Goal: Task Accomplishment & Management: Manage account settings

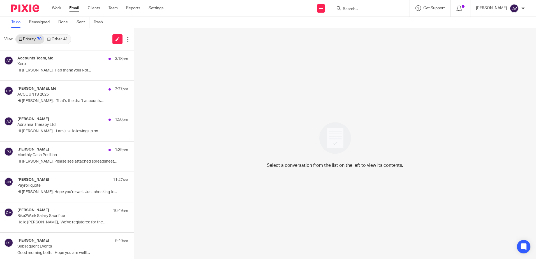
click at [61, 34] on div "Priority 70 Other 41" at bounding box center [43, 39] width 56 height 10
click at [61, 38] on link "Other 41" at bounding box center [57, 39] width 26 height 9
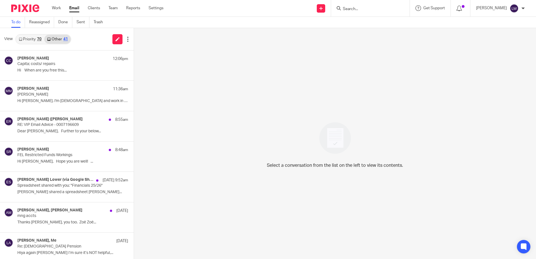
click at [30, 43] on link "Priority 70" at bounding box center [30, 39] width 28 height 9
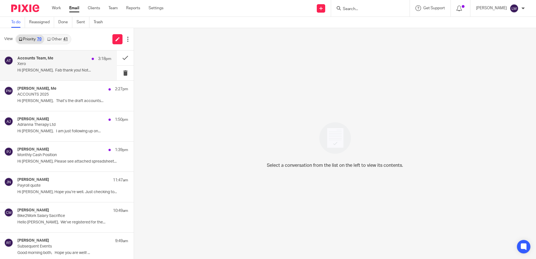
click at [32, 63] on p "Xero" at bounding box center [54, 64] width 75 height 5
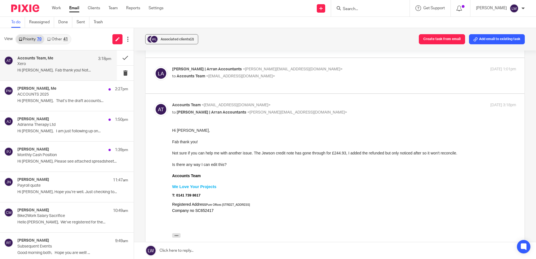
scroll to position [56, 0]
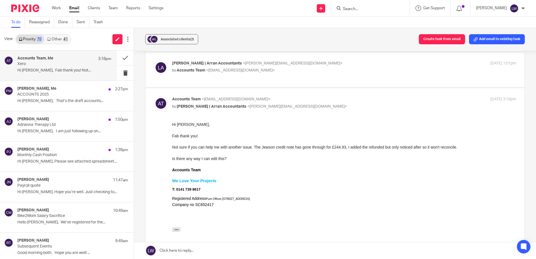
click at [48, 63] on p "Xero" at bounding box center [54, 64] width 75 height 5
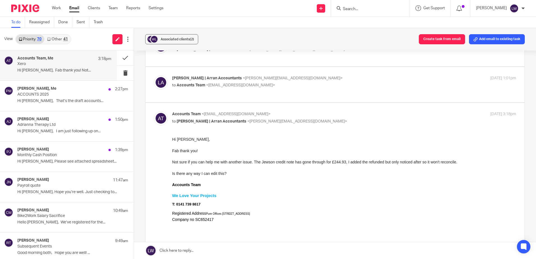
scroll to position [28, 0]
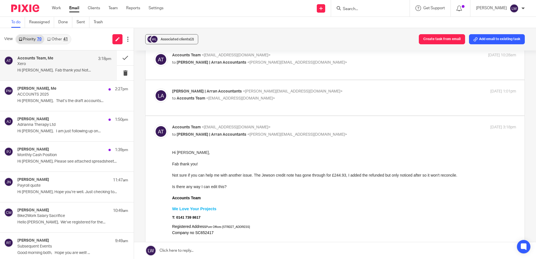
click at [55, 40] on link "Other 41" at bounding box center [57, 39] width 26 height 9
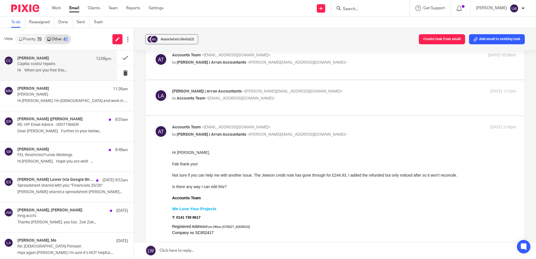
click at [49, 63] on p "Capita; costs/ repairs" at bounding box center [54, 64] width 75 height 5
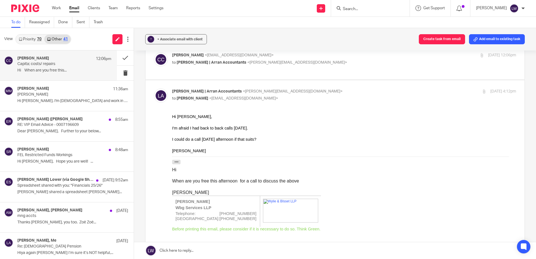
scroll to position [0, 0]
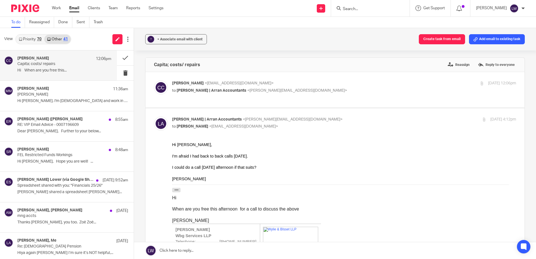
click at [74, 9] on link "Email" at bounding box center [74, 8] width 10 height 6
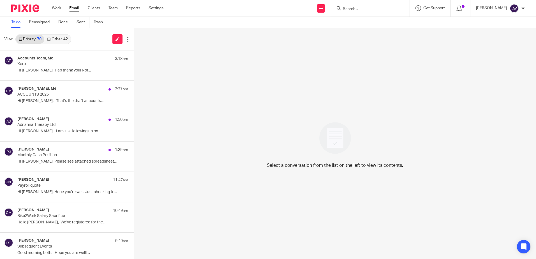
click at [60, 37] on link "Other 42" at bounding box center [57, 39] width 26 height 9
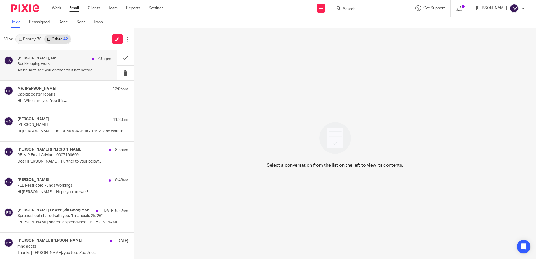
click at [60, 65] on p "Bookkeeping work" at bounding box center [54, 64] width 75 height 5
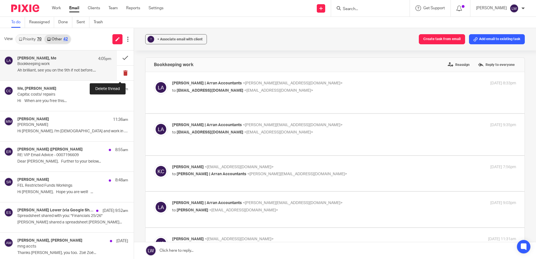
click at [121, 74] on button at bounding box center [125, 73] width 17 height 15
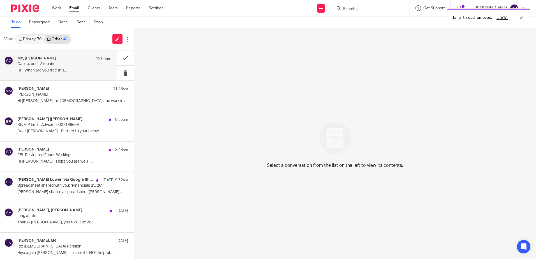
click at [37, 68] on div "Me, Christine Cameron 12:06pm Capita; costs/ repairs Hi When are you free this.…" at bounding box center [64, 65] width 94 height 19
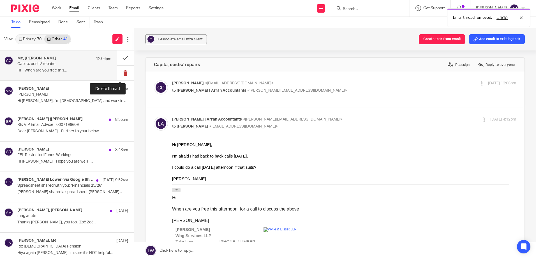
click at [120, 73] on button at bounding box center [125, 73] width 17 height 15
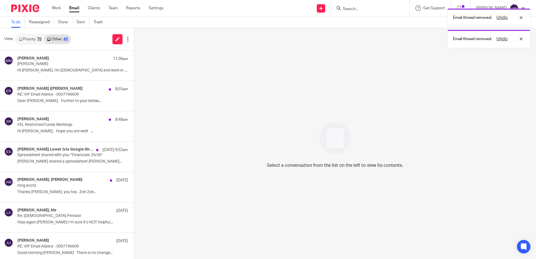
click at [30, 37] on link "Priority 70" at bounding box center [30, 39] width 28 height 9
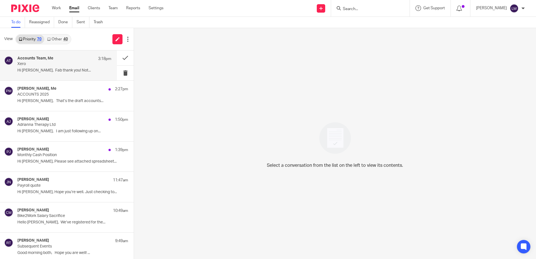
click at [38, 70] on p "Hi [PERSON_NAME], Fab thank you! Not..." at bounding box center [64, 70] width 94 height 5
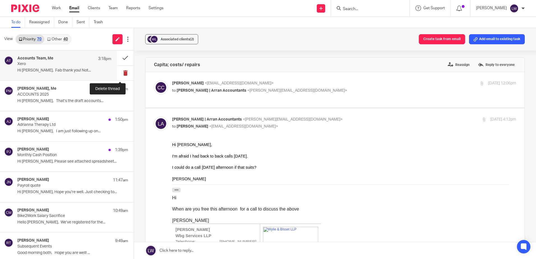
click at [118, 74] on button at bounding box center [125, 73] width 17 height 15
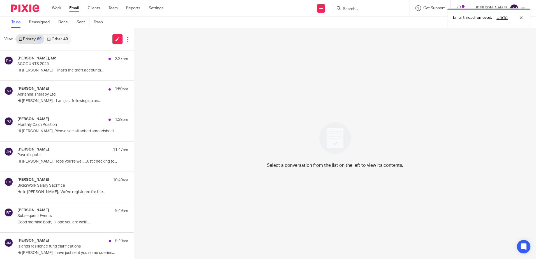
click at [53, 36] on link "Other 40" at bounding box center [57, 39] width 26 height 9
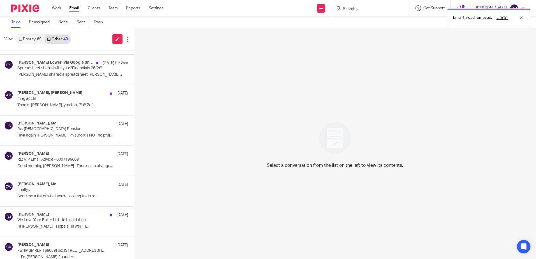
scroll to position [112, 0]
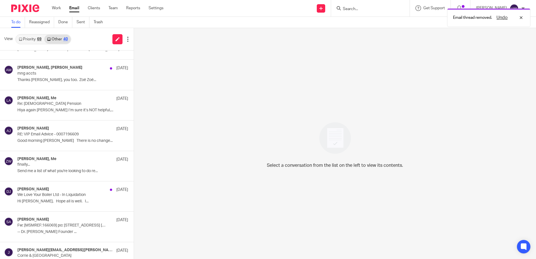
click at [32, 35] on link "Priority 69" at bounding box center [30, 39] width 28 height 9
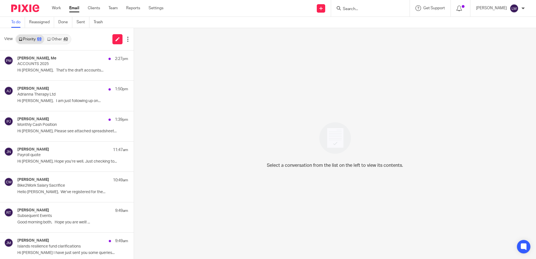
click at [73, 13] on div "Work Email Clients Team Reports Settings Work Email Clients Team Reports Settin…" at bounding box center [109, 8] width 126 height 17
click at [73, 11] on link "Email" at bounding box center [74, 8] width 10 height 6
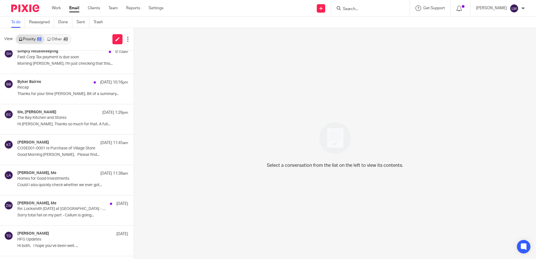
scroll to position [337, 0]
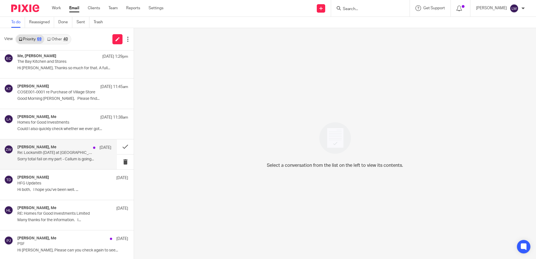
click at [62, 161] on p "Sorry total fail on my part - Callum is going..." at bounding box center [64, 159] width 94 height 5
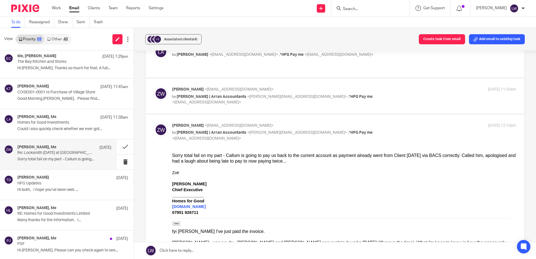
scroll to position [84, 0]
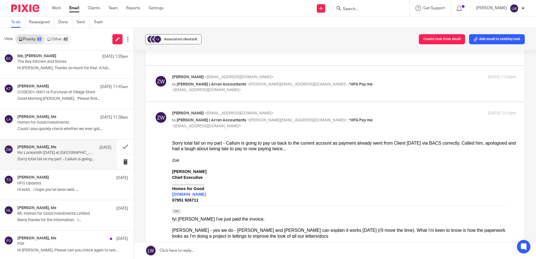
click at [169, 36] on div "Associated clients (4)" at bounding box center [180, 39] width 33 height 6
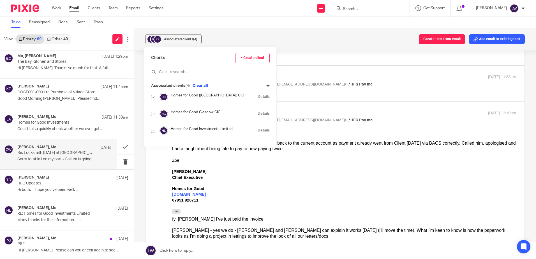
click at [150, 115] on div "Clients + Create client Associated clients (4) Clear all Homes for Good (Scotla…" at bounding box center [210, 96] width 132 height 99
click at [153, 115] on input "checkbox" at bounding box center [153, 114] width 4 height 4
checkbox input "false"
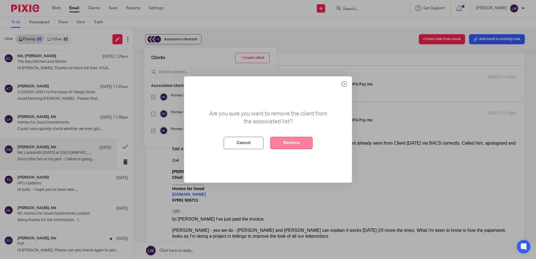
click at [294, 141] on button "Remove" at bounding box center [291, 143] width 42 height 12
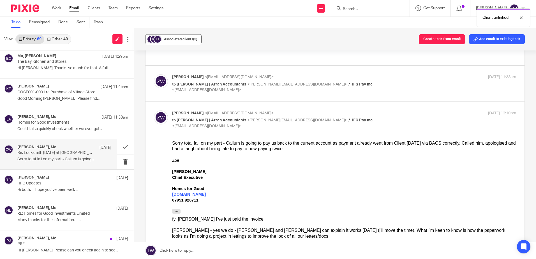
click at [177, 38] on span "Associated clients (3)" at bounding box center [180, 39] width 33 height 3
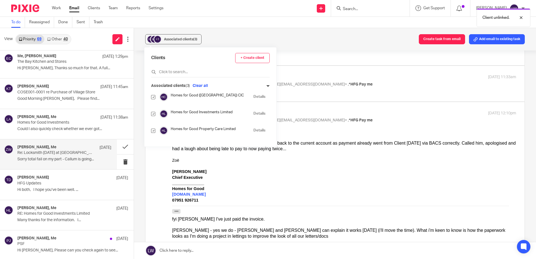
click at [153, 115] on input "checkbox" at bounding box center [153, 114] width 4 height 4
checkbox input "false"
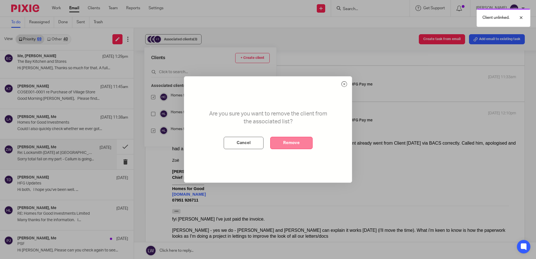
click at [291, 139] on button "Remove" at bounding box center [291, 143] width 42 height 12
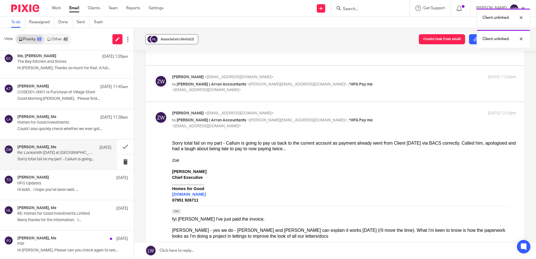
click at [178, 39] on span "Associated clients (2)" at bounding box center [177, 39] width 33 height 3
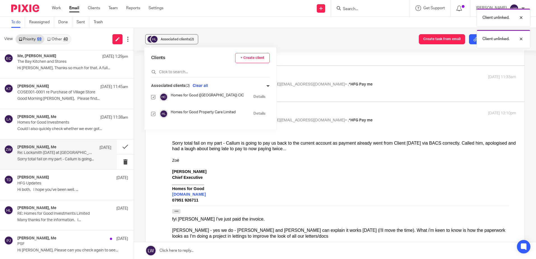
click at [152, 115] on input "checkbox" at bounding box center [153, 114] width 4 height 4
checkbox input "false"
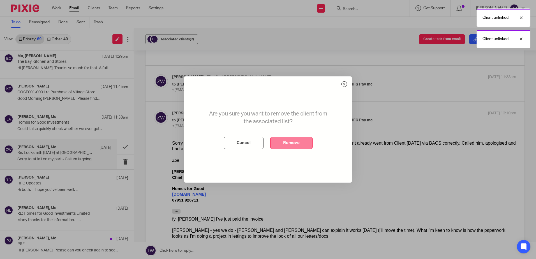
click at [287, 141] on button "Remove" at bounding box center [291, 143] width 42 height 12
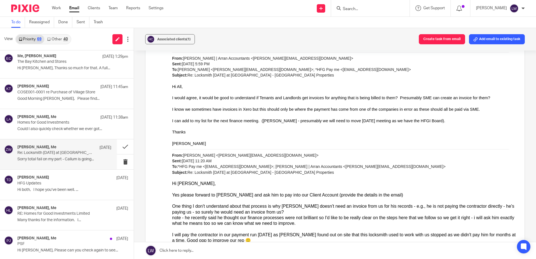
scroll to position [309, 0]
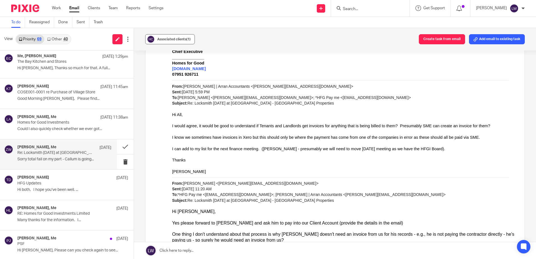
click at [177, 36] on button "Associated clients (1)" at bounding box center [170, 39] width 50 height 10
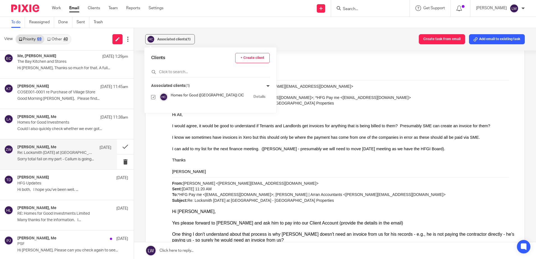
click at [223, 36] on div "Associated clients (1) Create task from email Add email to existing task" at bounding box center [335, 39] width 402 height 22
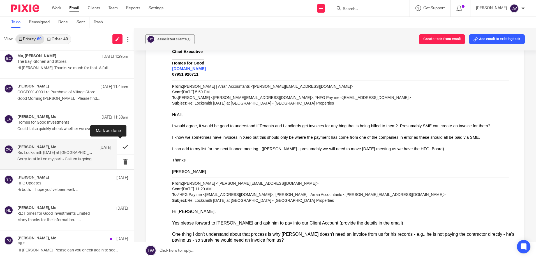
click at [121, 144] on button at bounding box center [125, 146] width 17 height 15
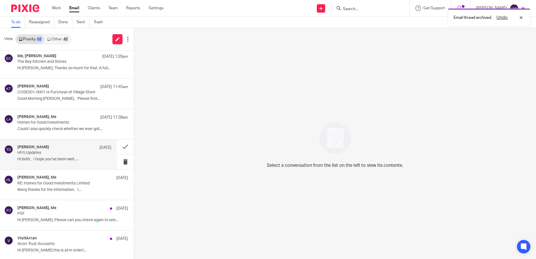
click at [71, 159] on p "Hi both, I hope you’ve been well. ..." at bounding box center [64, 159] width 94 height 5
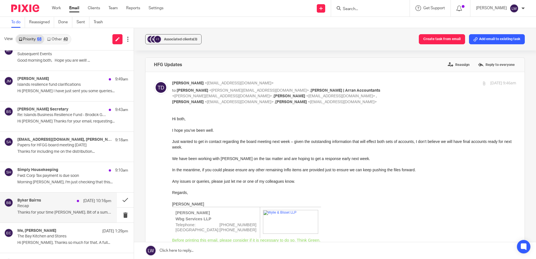
scroll to position [168, 0]
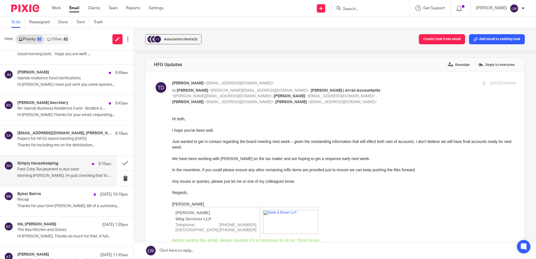
click at [51, 177] on p "Morning [PERSON_NAME], I'm just checking that this..." at bounding box center [64, 176] width 94 height 5
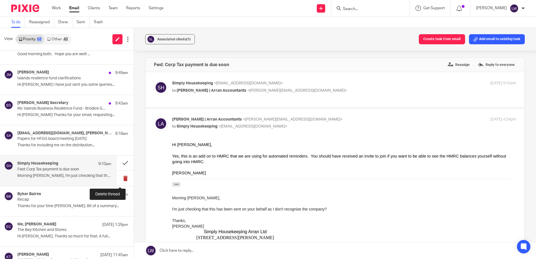
scroll to position [0, 0]
click at [121, 178] on button at bounding box center [125, 178] width 17 height 15
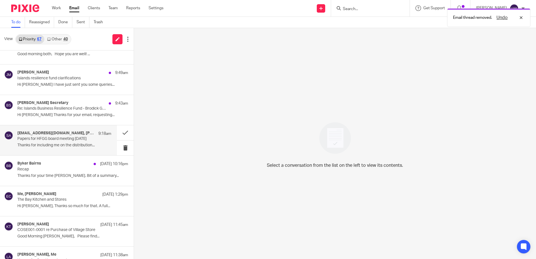
scroll to position [56, 0]
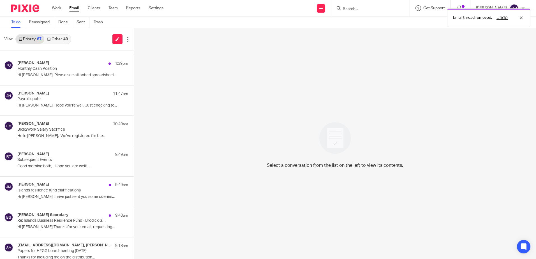
click at [69, 39] on link "Other 40" at bounding box center [57, 39] width 26 height 9
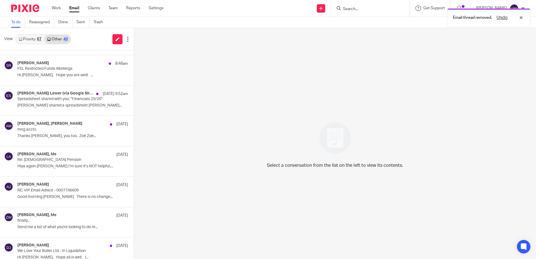
scroll to position [0, 0]
